Goal: Navigation & Orientation: Find specific page/section

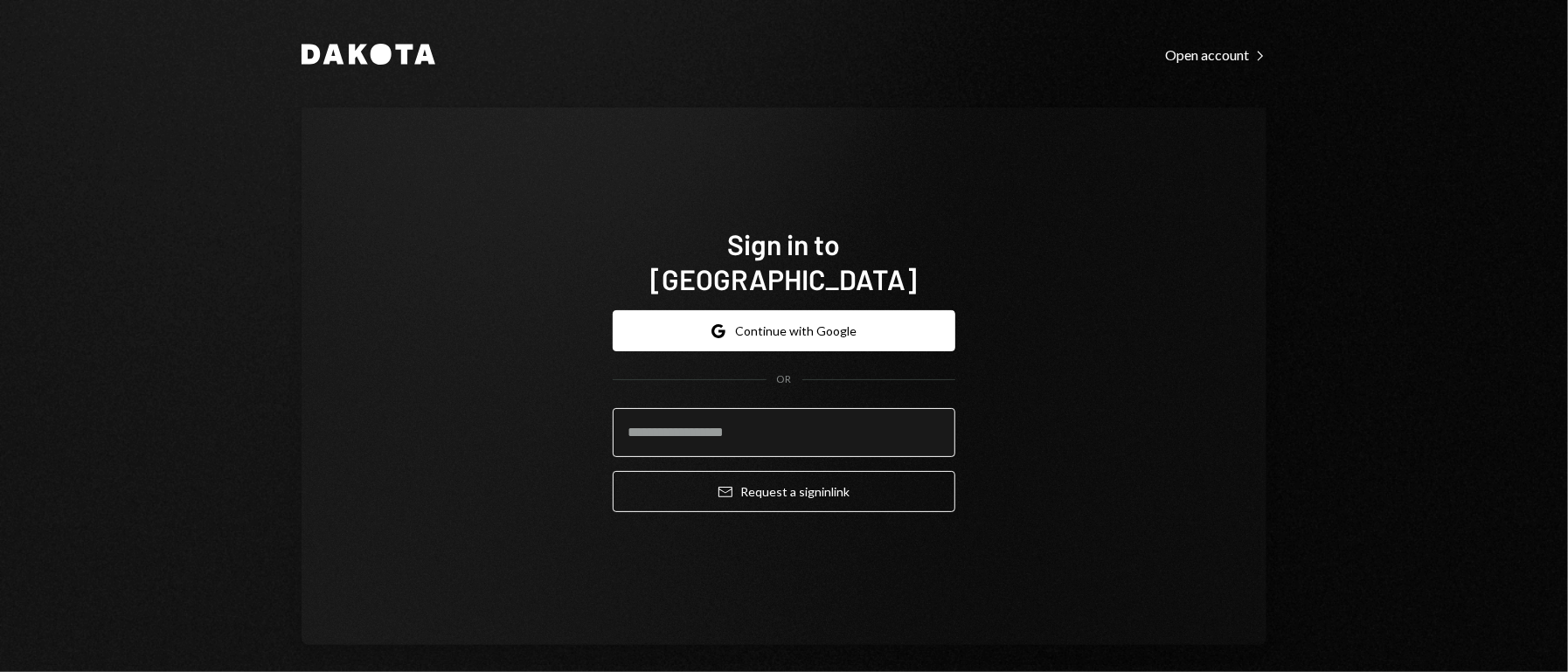
click at [753, 426] on input "email" at bounding box center [784, 433] width 343 height 49
type input "**********"
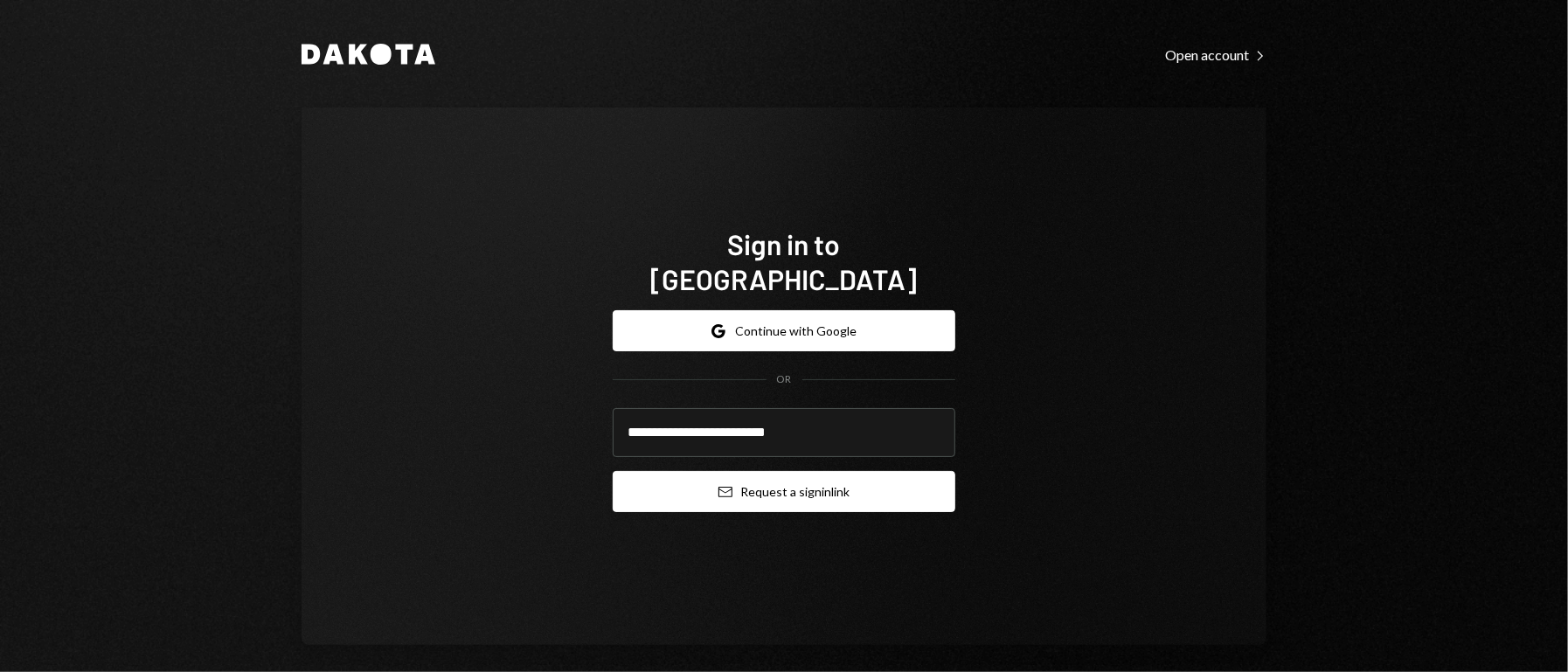
click at [778, 479] on button "Email Request a sign in link" at bounding box center [784, 492] width 343 height 42
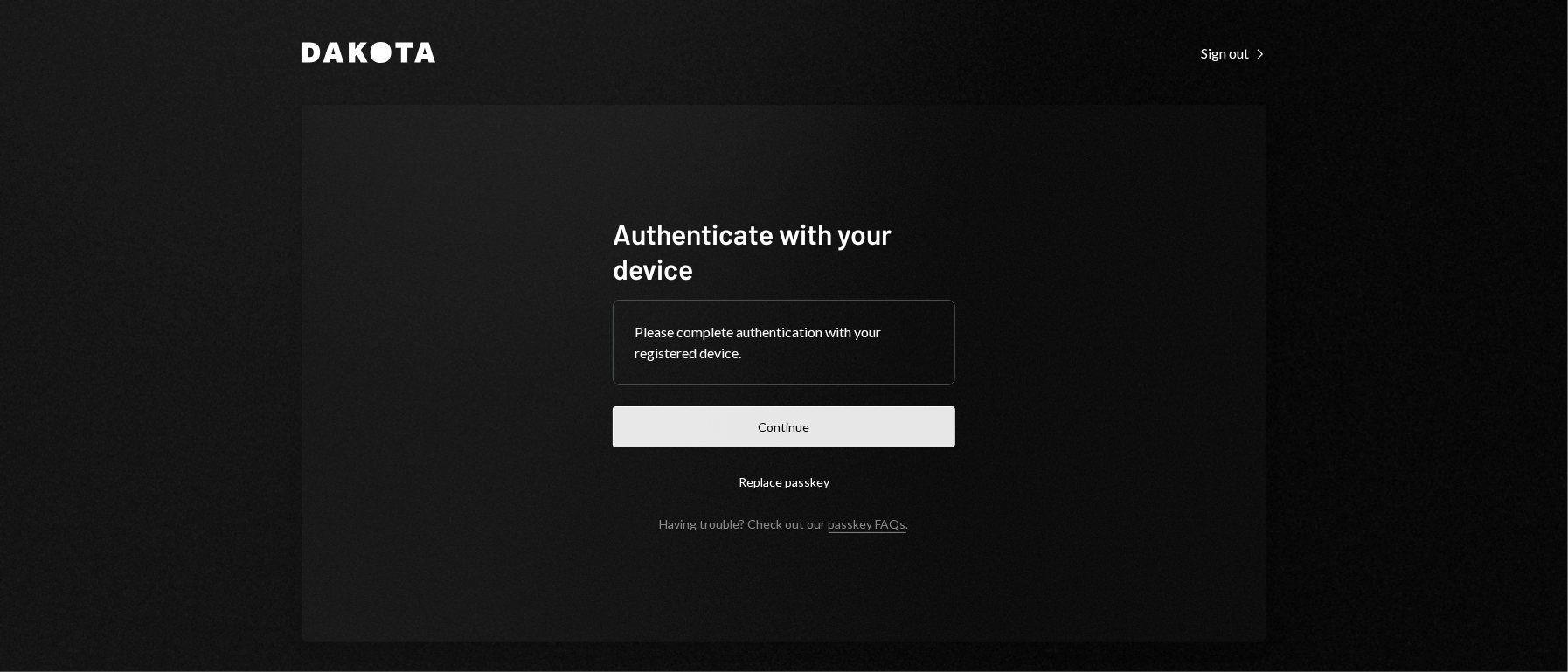
click at [698, 431] on button "Continue" at bounding box center [784, 427] width 343 height 42
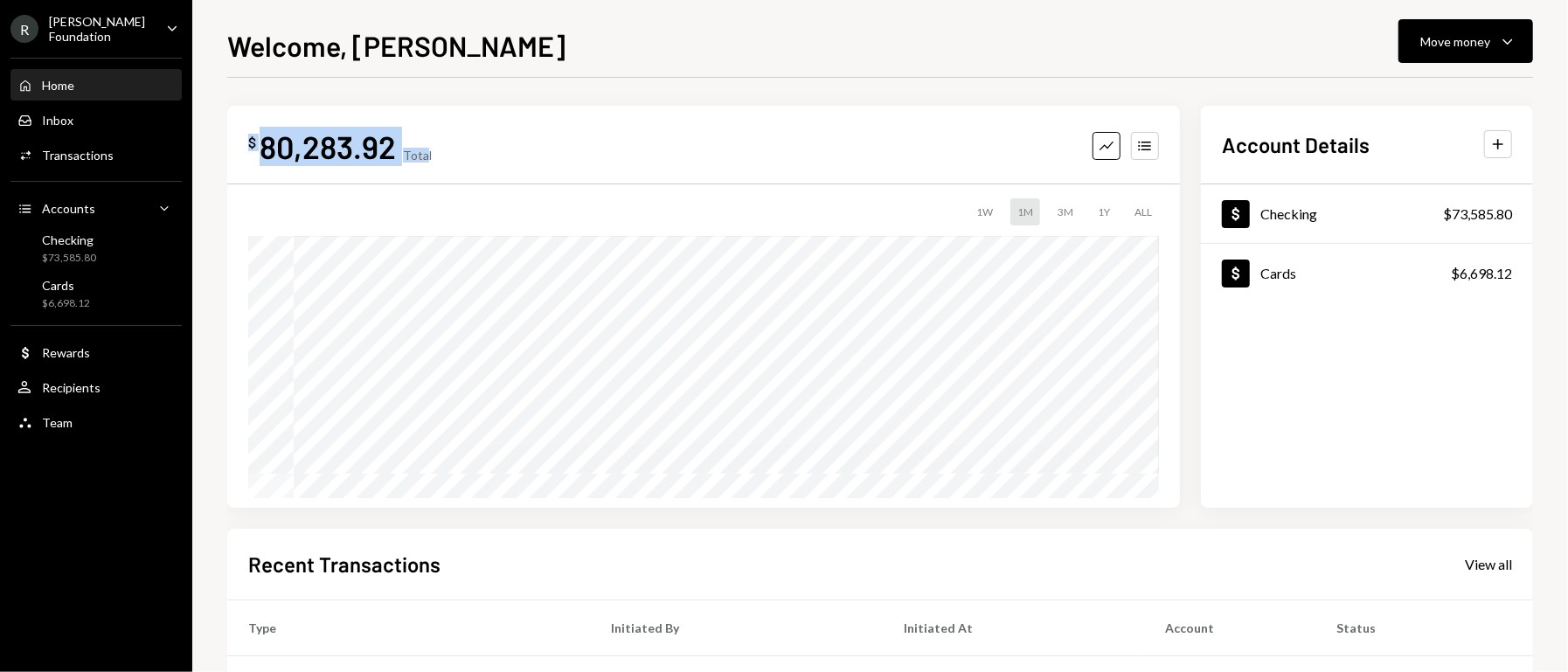
drag, startPoint x: 423, startPoint y: 131, endPoint x: 239, endPoint y: 139, distance: 184.2
click at [239, 139] on div "$ 80,283.92 Total Graph Accounts 1W 1M 3M 1Y ALL $76,021.27 [DATE]" at bounding box center [704, 306] width 953 height 402
copy div "$ 80,283.92 Tota"
drag, startPoint x: 87, startPoint y: 154, endPoint x: 218, endPoint y: 214, distance: 144.1
click at [87, 154] on div "Transactions" at bounding box center [77, 154] width 71 height 15
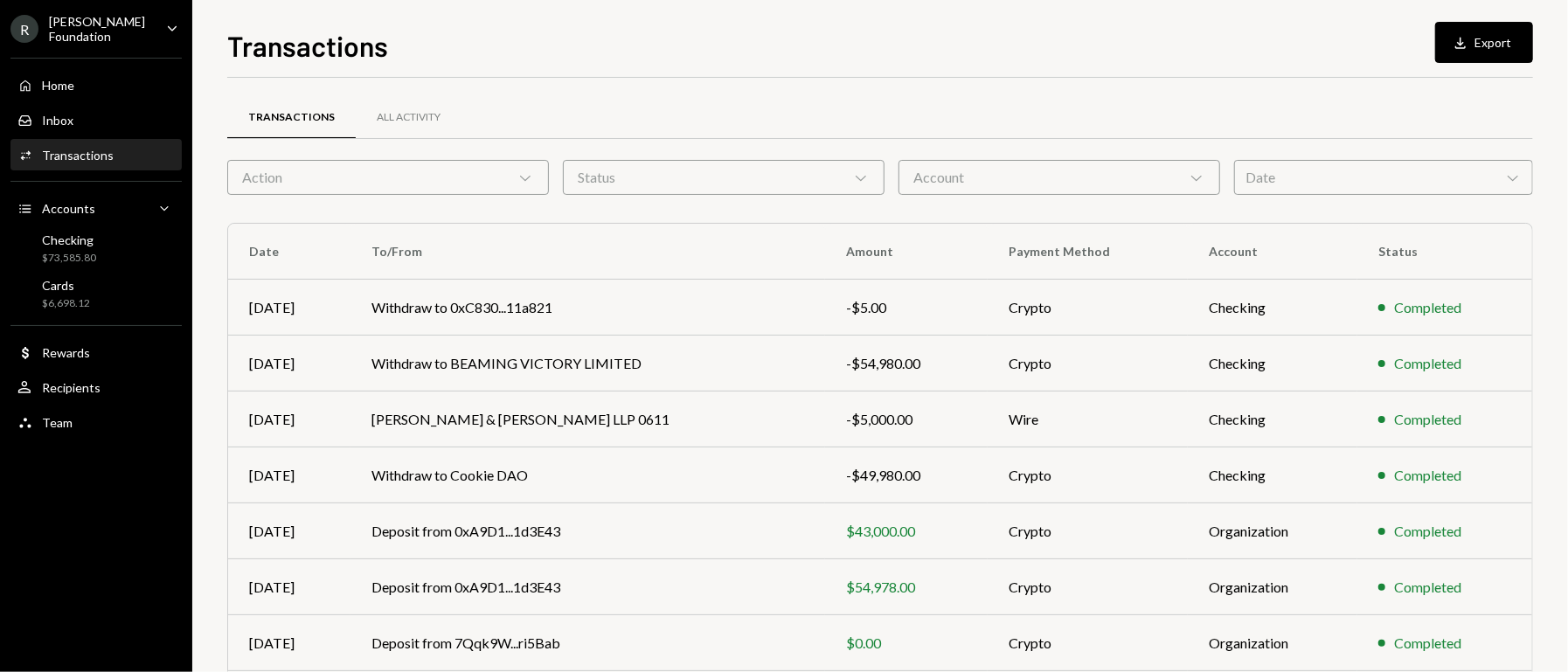
click at [125, 19] on div "R [PERSON_NAME] Foundation" at bounding box center [81, 29] width 141 height 30
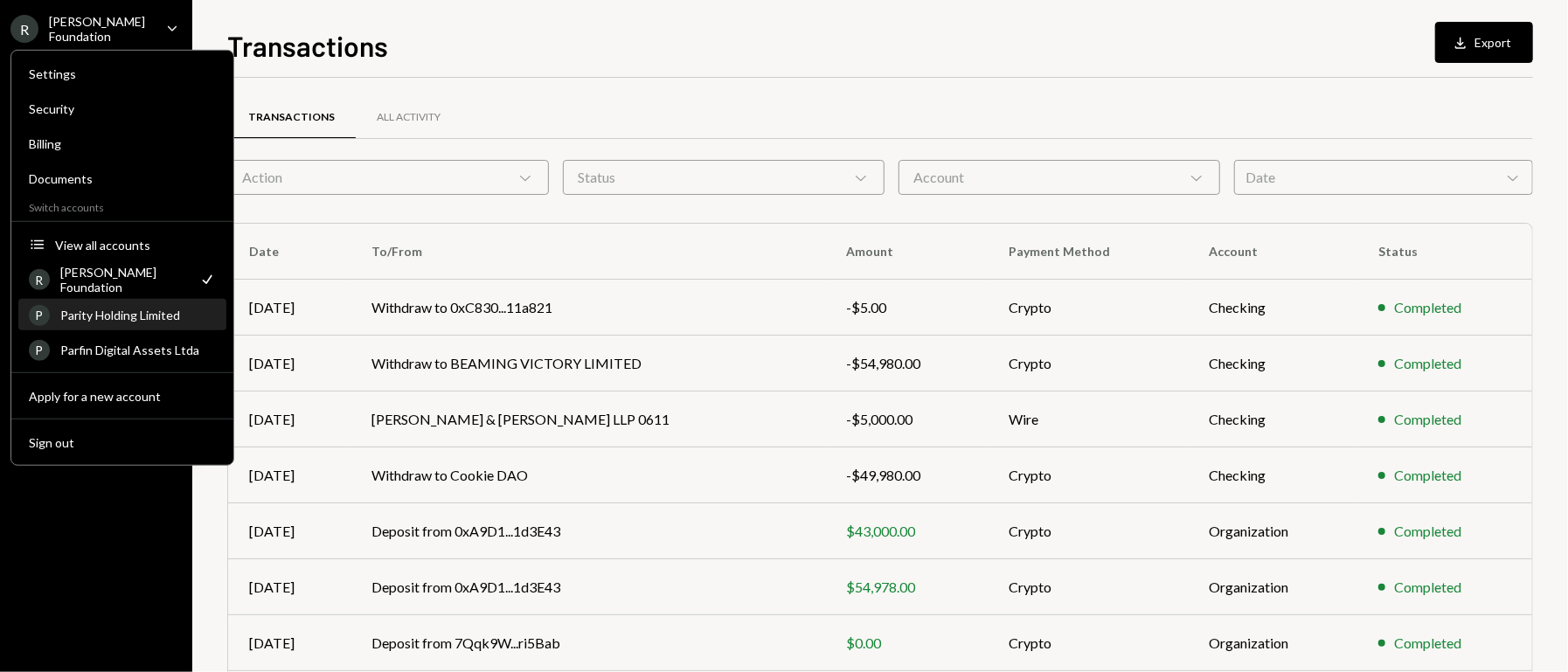
click at [87, 305] on div "P Parity Holding Limited" at bounding box center [122, 315] width 187 height 30
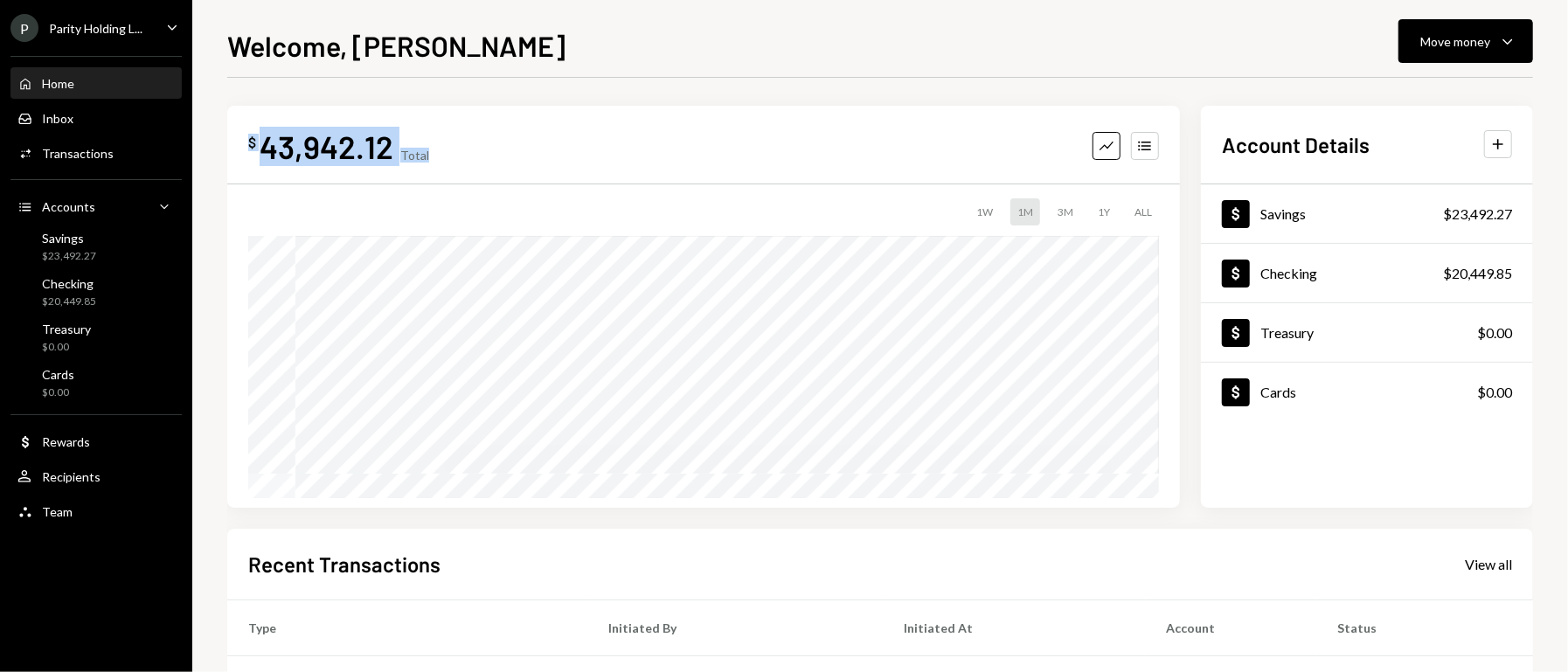
drag, startPoint x: 472, startPoint y: 143, endPoint x: 242, endPoint y: 154, distance: 230.3
click at [242, 154] on div "$ 43,942.12 Total Graph Accounts 1W 1M 3M 1Y ALL $43,577.03 [DATE]" at bounding box center [704, 306] width 953 height 402
copy div "$ 43,942.12 Total"
click at [65, 16] on div "P Parity Holding L..." at bounding box center [76, 28] width 131 height 28
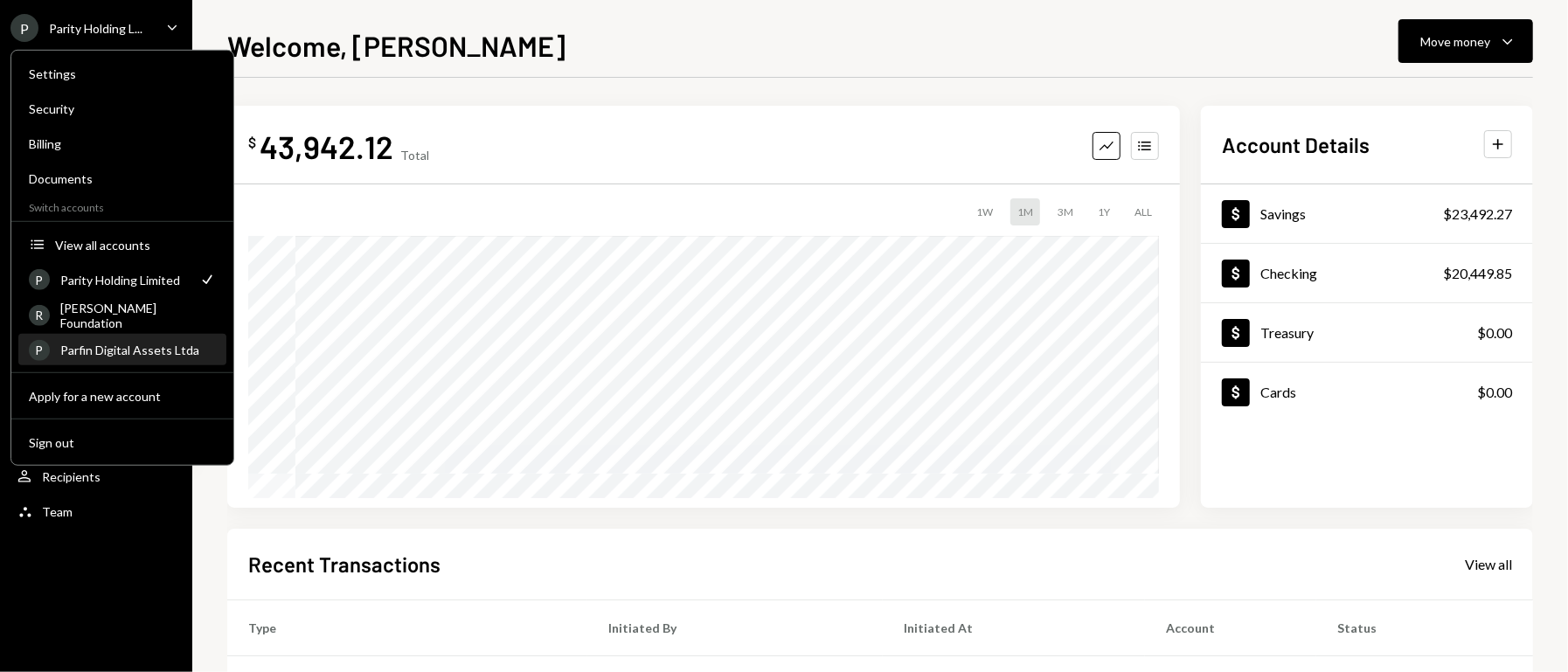
click at [86, 339] on div "P Parfin Digital Assets Ltda" at bounding box center [122, 350] width 187 height 30
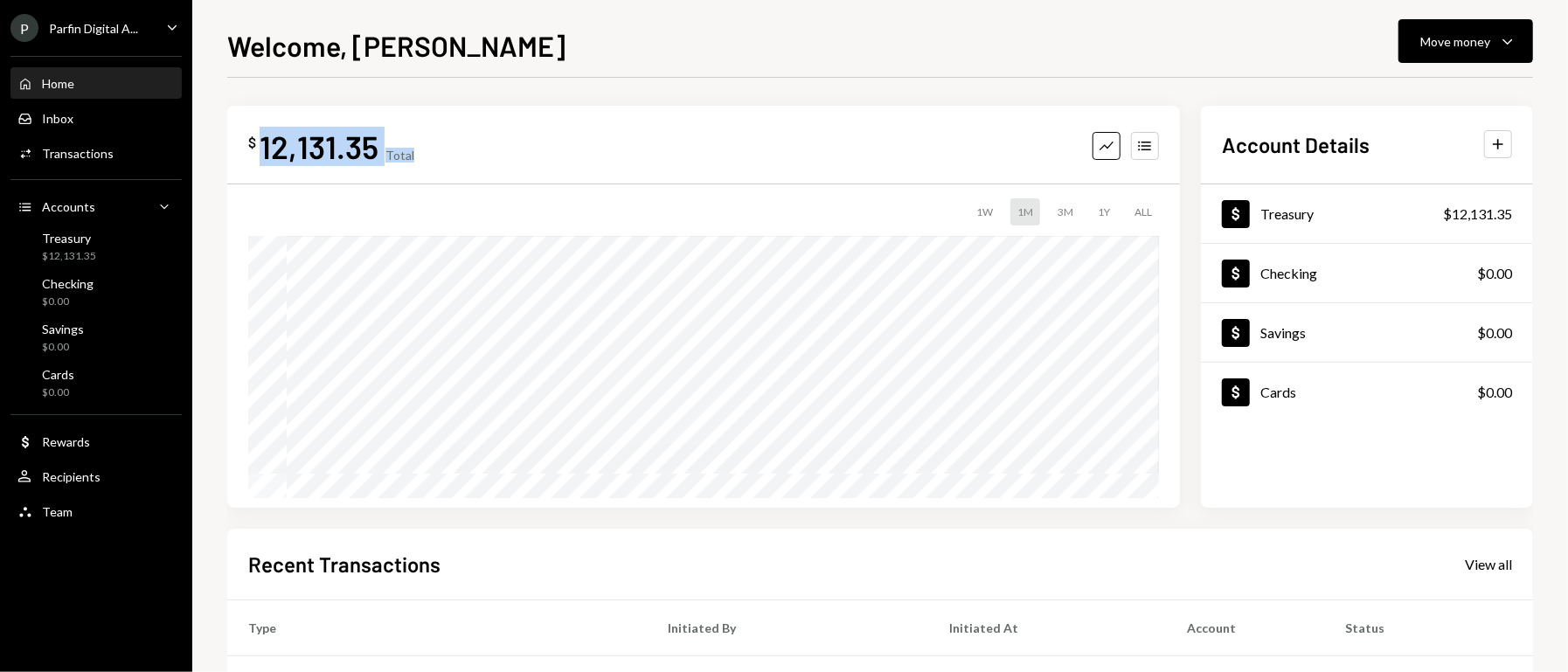
drag, startPoint x: 447, startPoint y: 144, endPoint x: 261, endPoint y: 160, distance: 186.7
click at [261, 160] on div "$ 12,131.35 Total Graph Accounts" at bounding box center [703, 146] width 911 height 40
copy div "12,131.35 Total"
click at [123, 45] on div "Home Home Inbox Inbox Activities Transactions Accounts Accounts Caret Down Trea…" at bounding box center [96, 288] width 192 height 485
click at [131, 34] on div "Parfin Digital A..." at bounding box center [94, 28] width 89 height 15
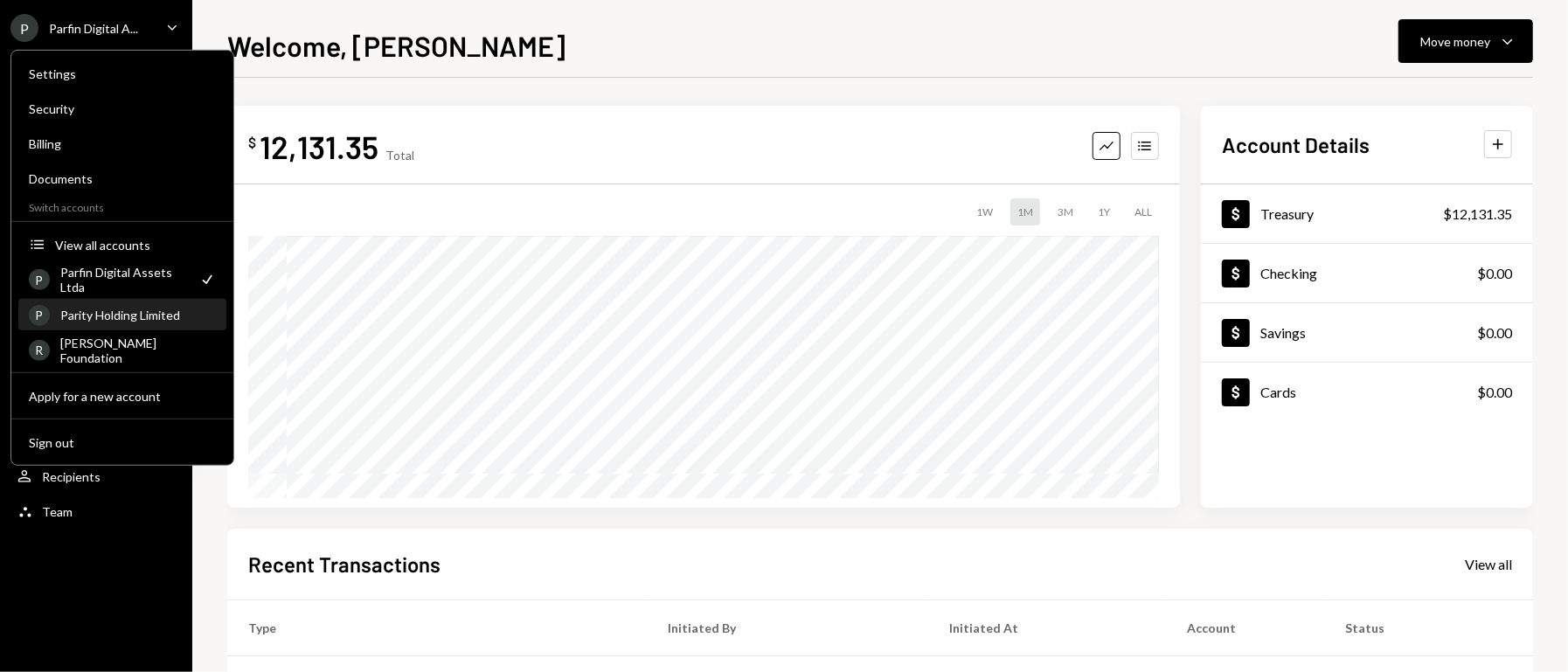
click at [92, 312] on div "Parity Holding Limited" at bounding box center [137, 314] width 155 height 15
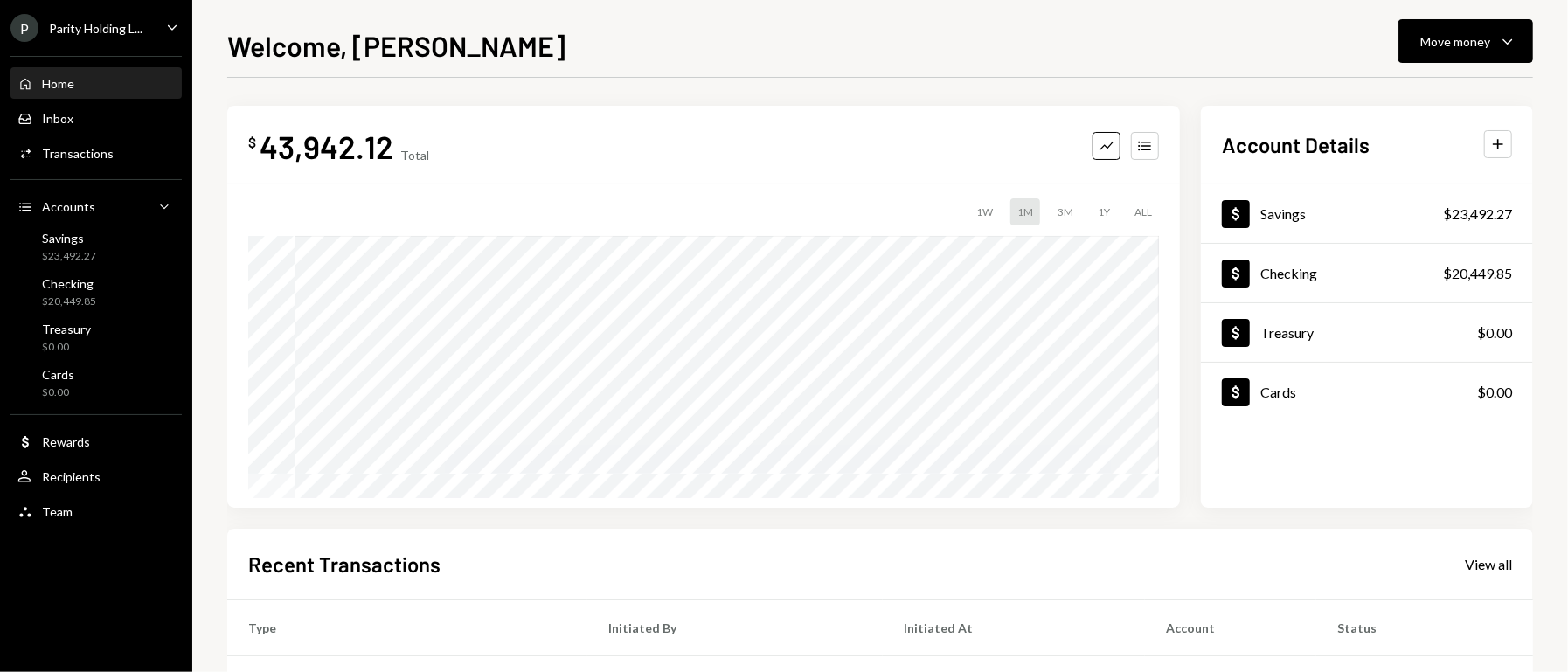
click at [118, 34] on div "Parity Holding L..." at bounding box center [96, 28] width 94 height 15
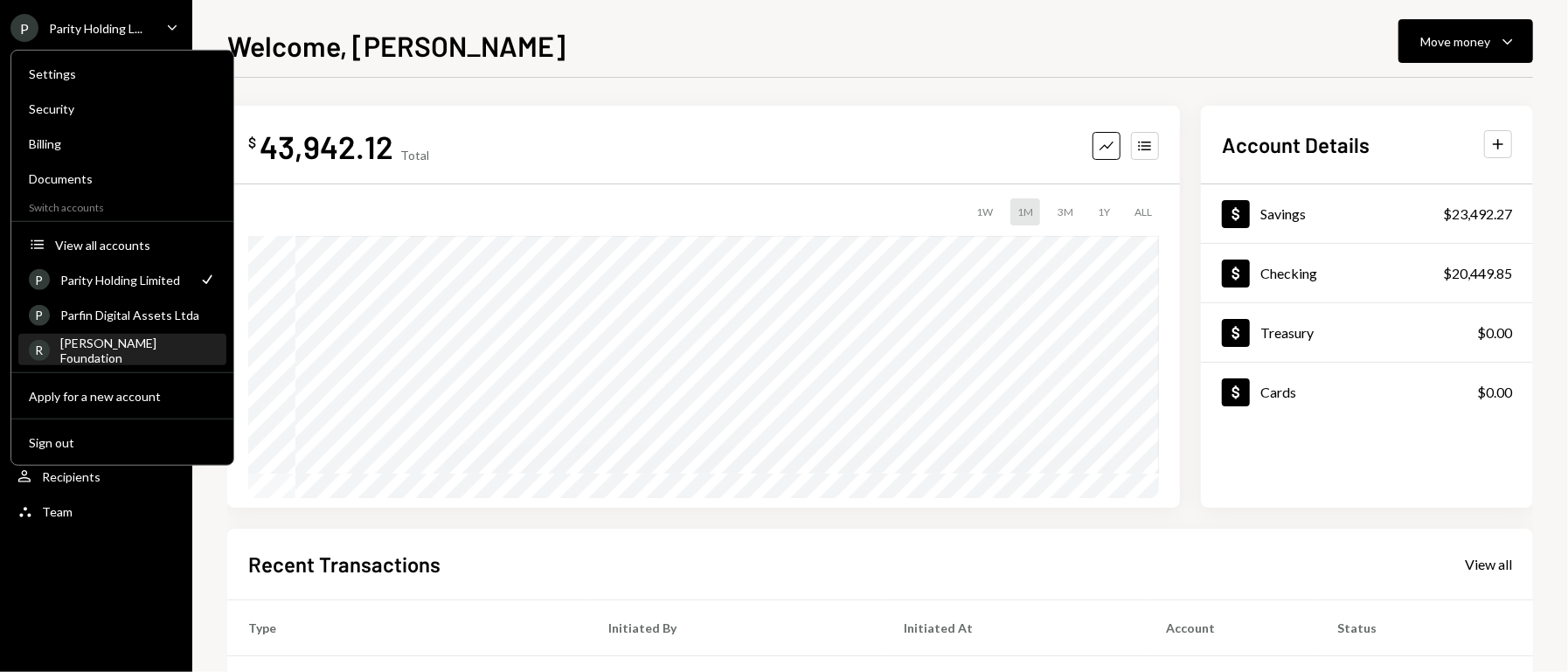
click at [99, 343] on div "[PERSON_NAME] Foundation" at bounding box center [137, 350] width 155 height 30
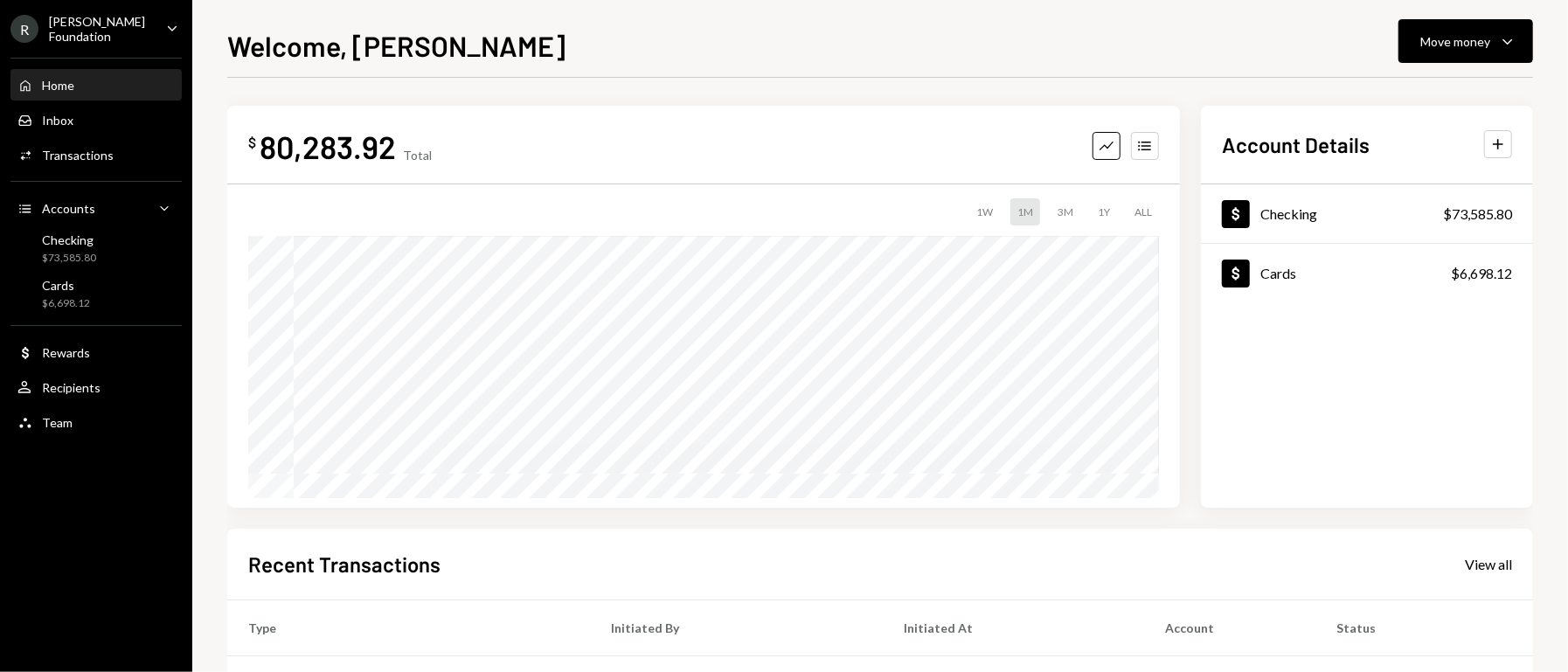
click at [129, 30] on div "[PERSON_NAME] Foundation" at bounding box center [101, 29] width 103 height 30
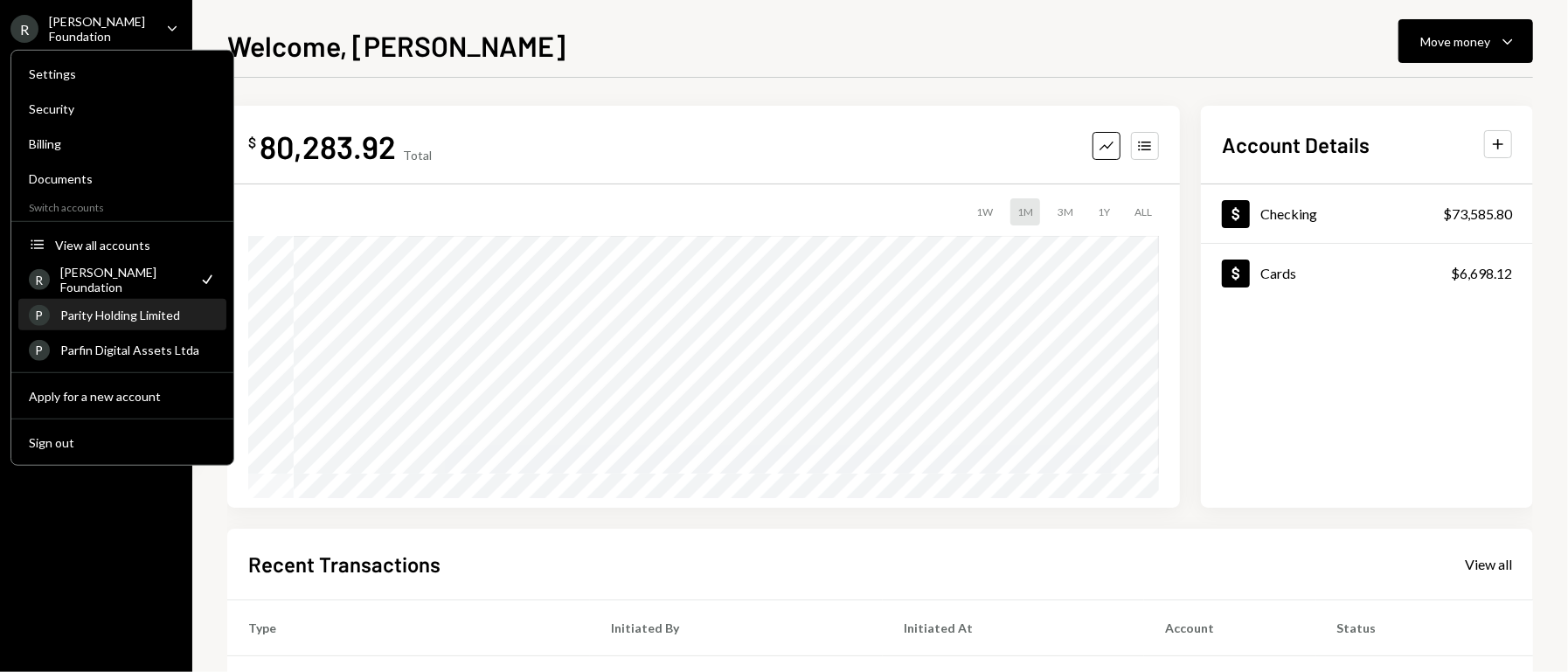
click at [81, 310] on div "Parity Holding Limited" at bounding box center [137, 314] width 155 height 15
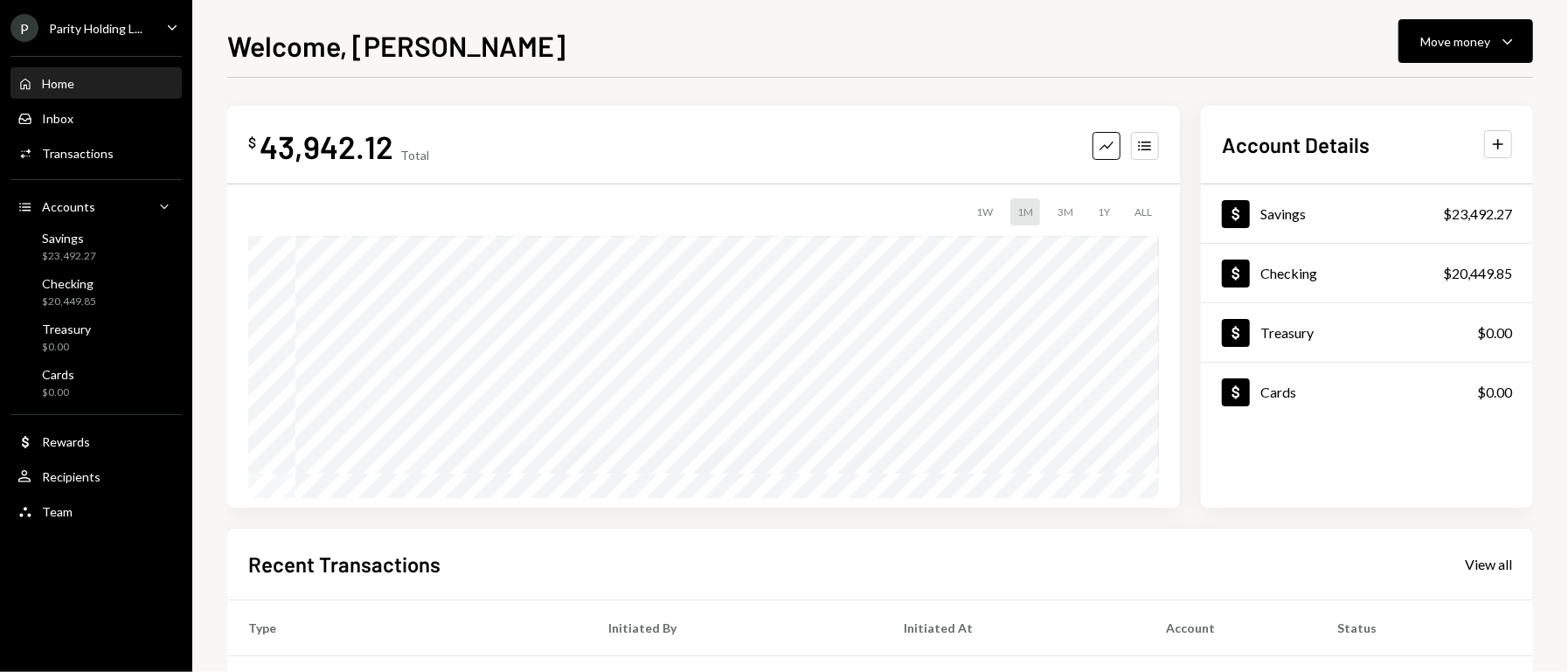
click at [110, 40] on div "P Parity Holding L..." at bounding box center [76, 28] width 131 height 28
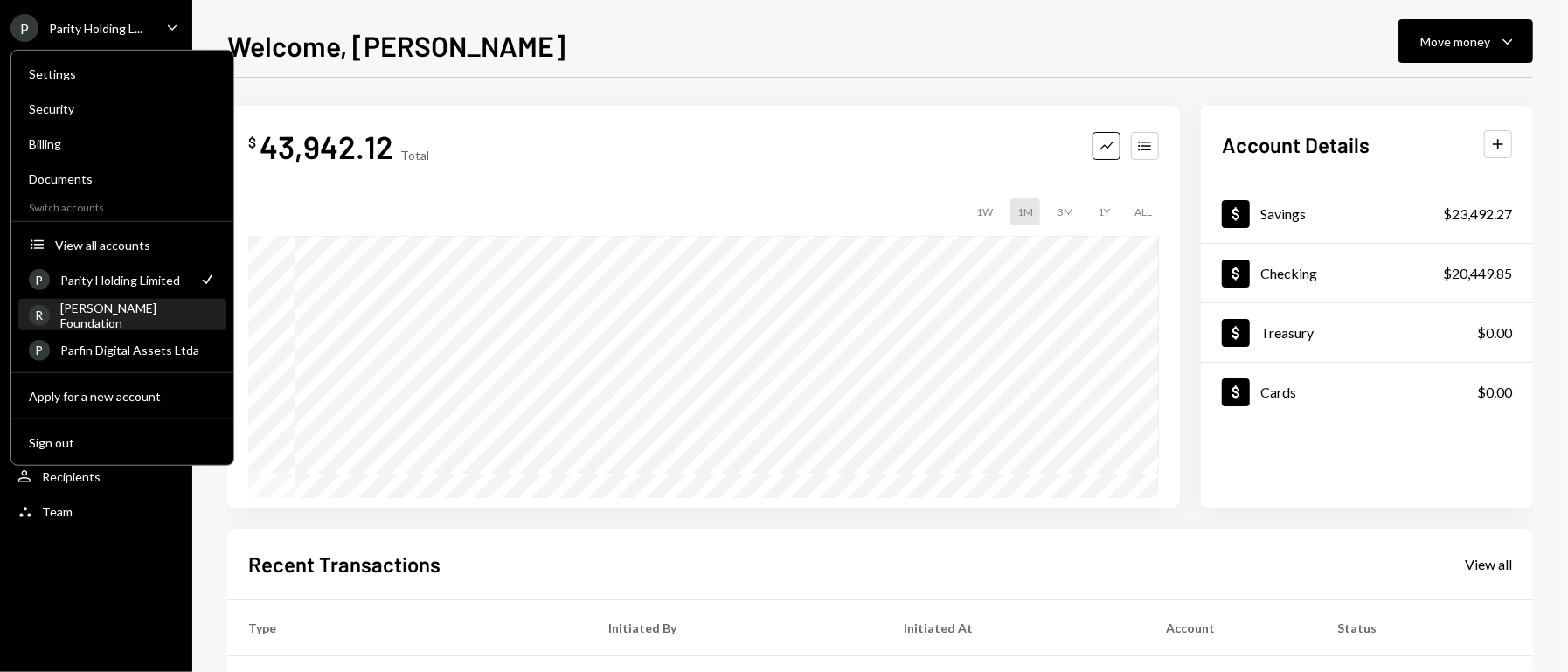
click at [109, 313] on div "[PERSON_NAME] Foundation" at bounding box center [137, 314] width 155 height 30
